Goal: Task Accomplishment & Management: Complete application form

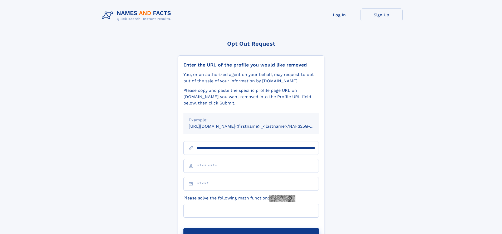
scroll to position [0, 69]
type input "**********"
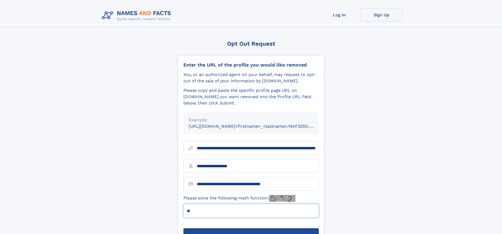
type input "**"
click at [251, 228] on button "Submit Opt Out Request" at bounding box center [252, 236] width 136 height 17
